Goal: Register for event/course

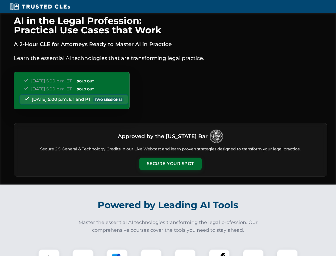
click at [170, 164] on button "Secure Your Spot" at bounding box center [171, 163] width 62 height 12
click at [49, 252] on img at bounding box center [48, 259] width 15 height 15
